Goal: Information Seeking & Learning: Learn about a topic

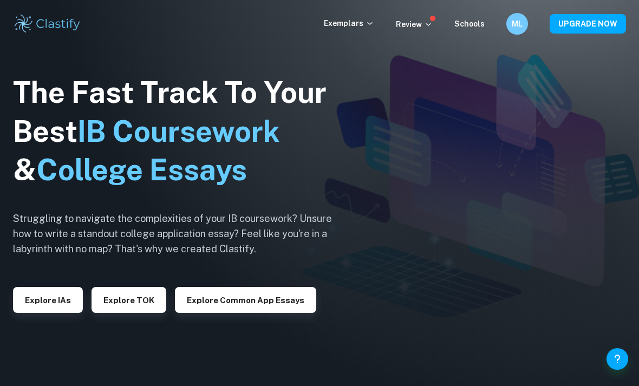
click at [34, 313] on button "Explore IAs" at bounding box center [48, 300] width 70 height 26
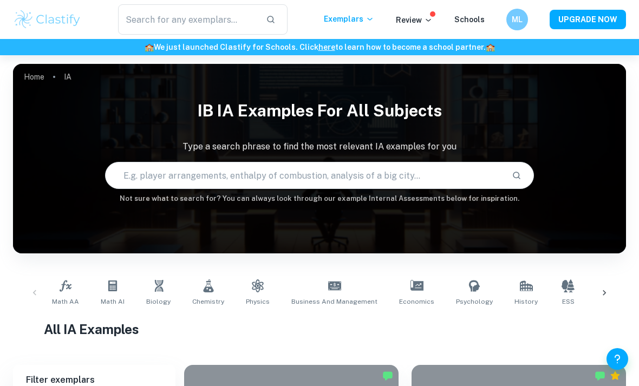
click at [39, 316] on div "Math AA Math AI Biology Chemistry Physics Business and Management Economics Psy…" at bounding box center [319, 292] width 613 height 53
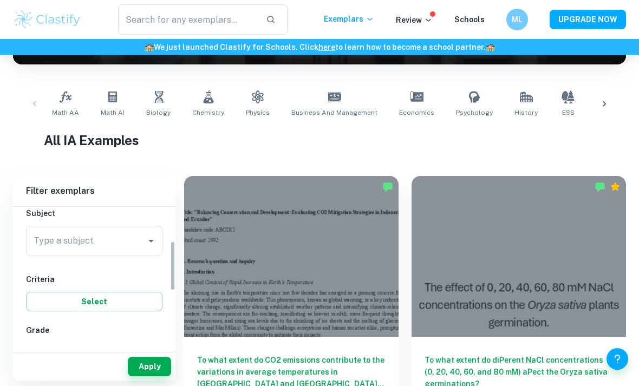
scroll to position [122, 0]
click at [67, 238] on div "Type a subject Type a subject" at bounding box center [94, 243] width 136 height 30
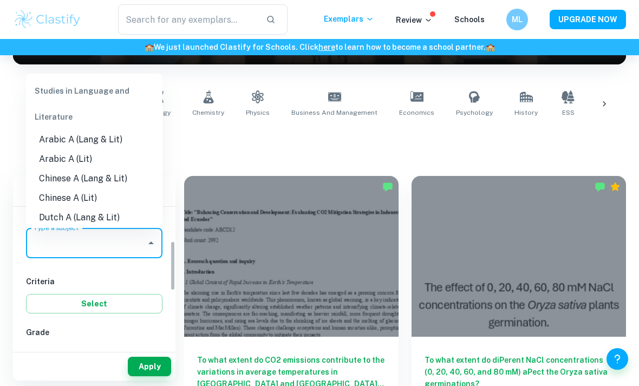
scroll to position [188, 0]
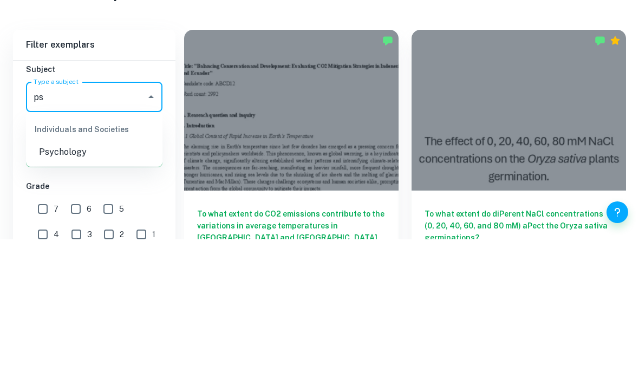
click at [41, 289] on li "Psychology" at bounding box center [94, 298] width 136 height 19
type input "Psychology"
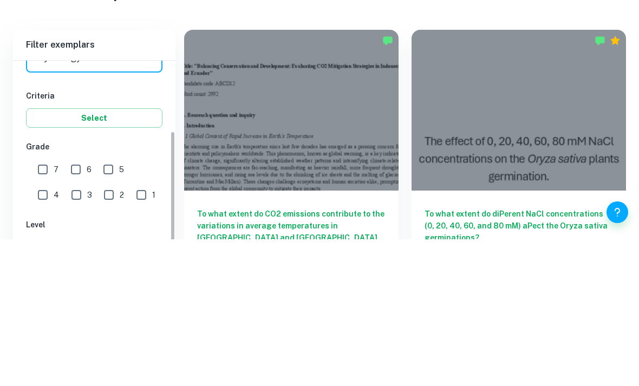
scroll to position [221, 0]
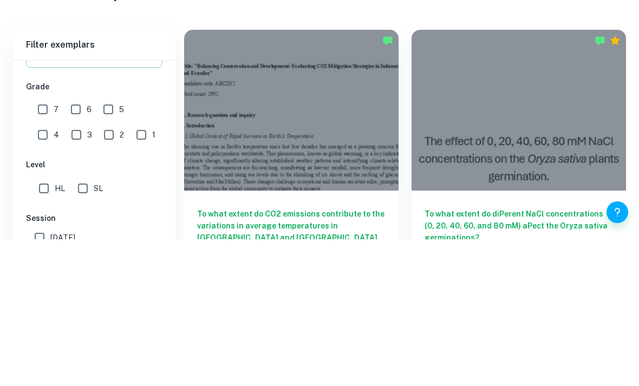
click at [53, 245] on input "7" at bounding box center [43, 256] width 22 height 22
checkbox input "true"
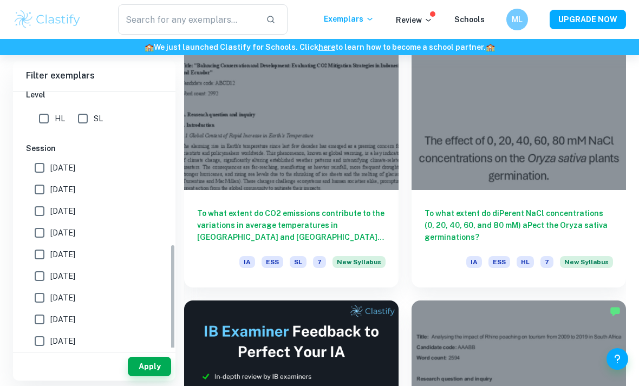
scroll to position [328, 0]
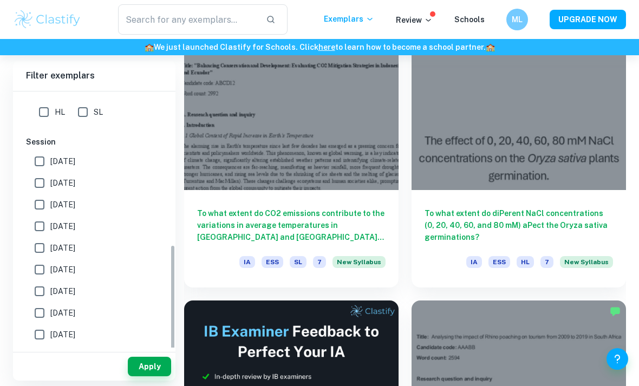
click at [141, 376] on button "Apply" at bounding box center [149, 366] width 43 height 19
